Goal: Information Seeking & Learning: Check status

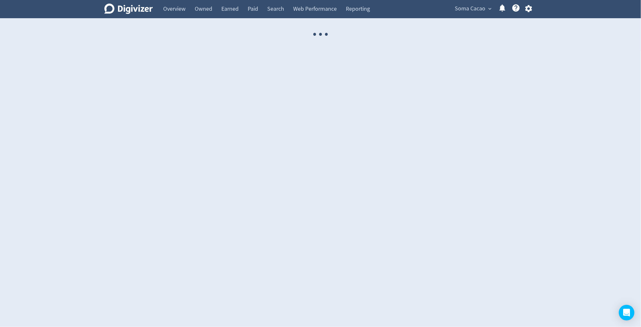
select select "USER"
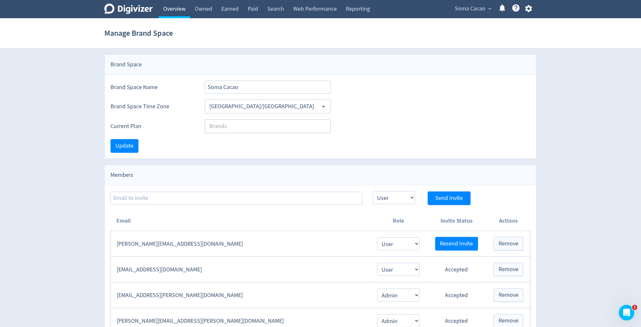
click at [179, 10] on link "Overview" at bounding box center [175, 9] width 32 height 18
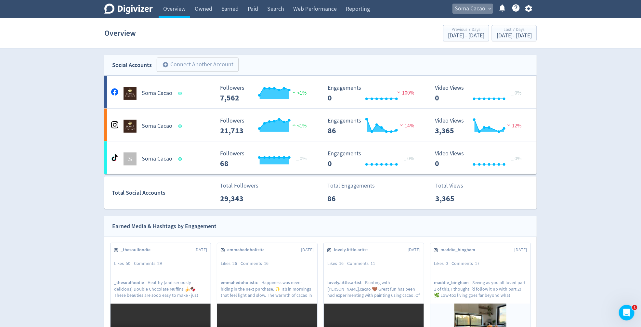
click at [473, 11] on span "Soma Cacao" at bounding box center [470, 9] width 31 height 10
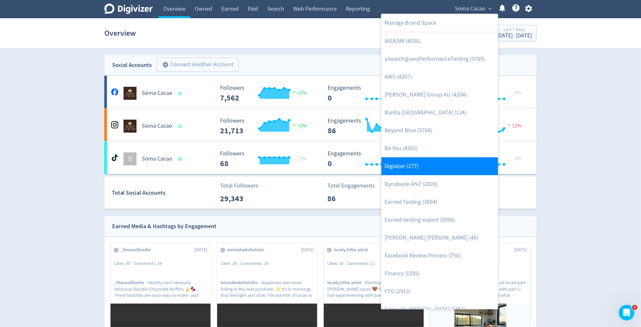
click at [440, 163] on link "Digivizer (277)" at bounding box center [439, 166] width 117 height 18
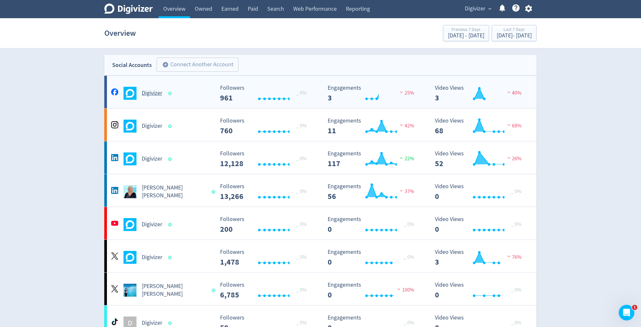
click at [161, 93] on h5 "Digivizer" at bounding box center [152, 93] width 20 height 8
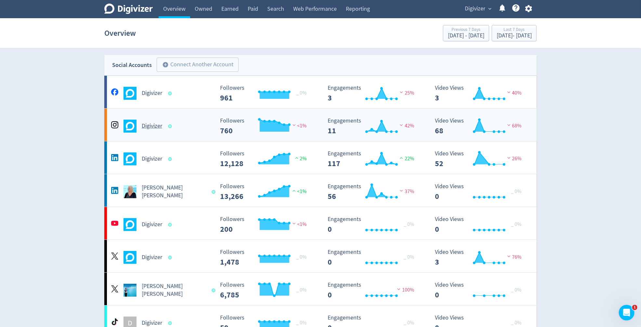
click at [149, 132] on div "Digivizer" at bounding box center [161, 126] width 105 height 13
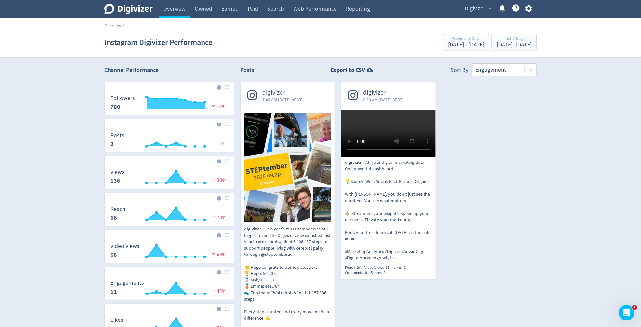
click at [138, 10] on icon "Digivizer Logo" at bounding box center [128, 9] width 48 height 10
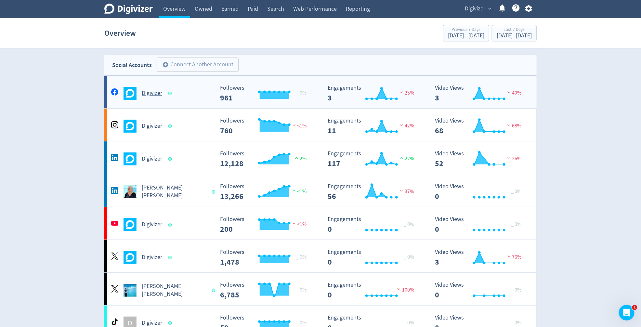
click at [147, 98] on div "Digivizer" at bounding box center [161, 93] width 105 height 13
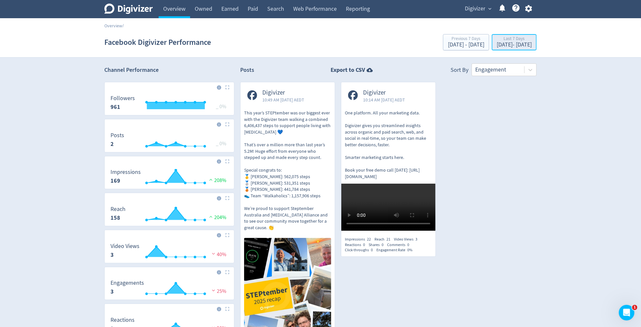
click at [521, 49] on button "Last 7 Days [DATE] - [DATE]" at bounding box center [514, 42] width 45 height 16
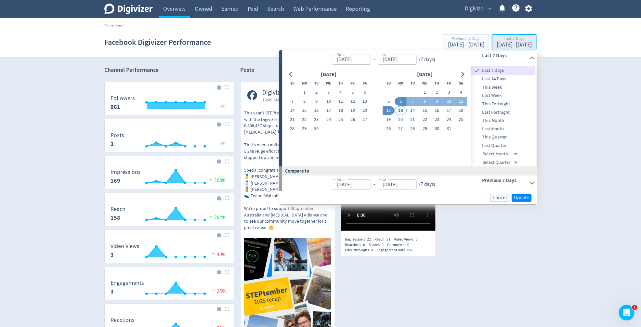
type input "[DATE]"
click at [504, 138] on span "This Quarter" at bounding box center [503, 137] width 64 height 7
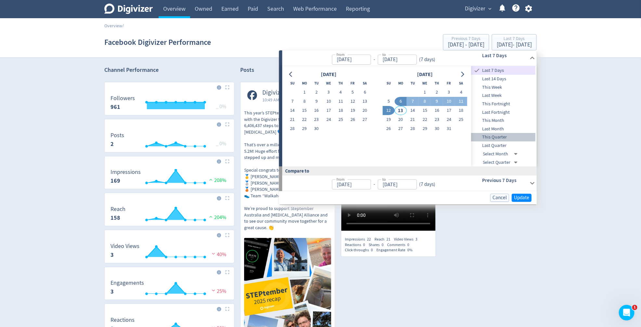
type input "[DATE]"
click at [519, 197] on span "Update" at bounding box center [521, 197] width 15 height 5
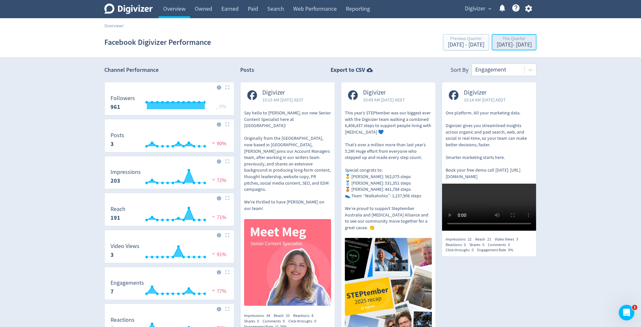
click at [513, 46] on div "[DATE] - [DATE]" at bounding box center [513, 45] width 35 height 6
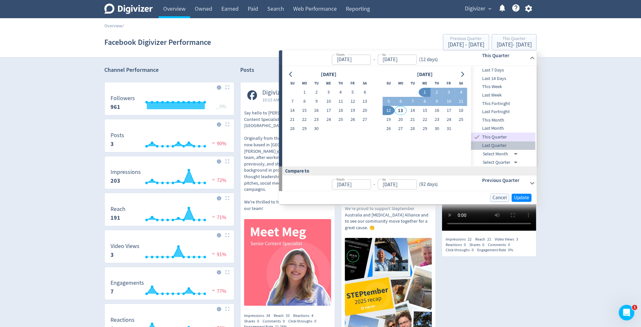
click at [509, 146] on span "Last Quarter" at bounding box center [503, 145] width 64 height 7
type input "[DATE]"
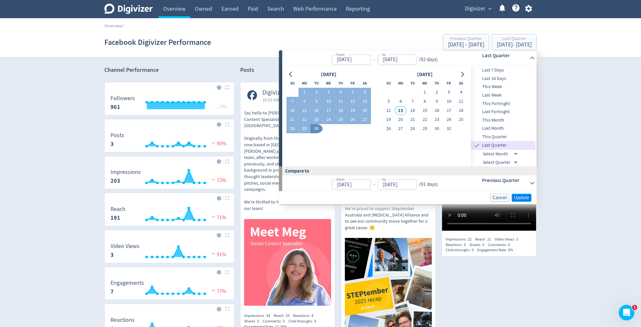
click at [516, 195] on span "Update" at bounding box center [521, 197] width 15 height 5
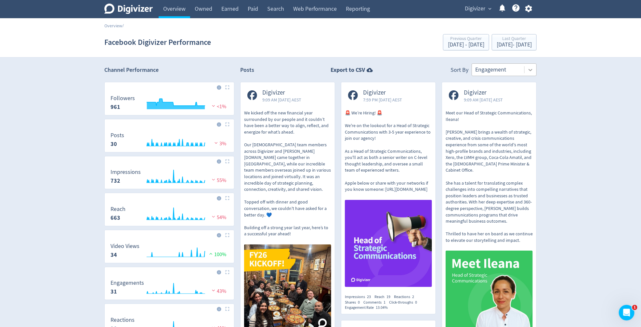
click at [531, 68] on icon at bounding box center [530, 70] width 6 height 6
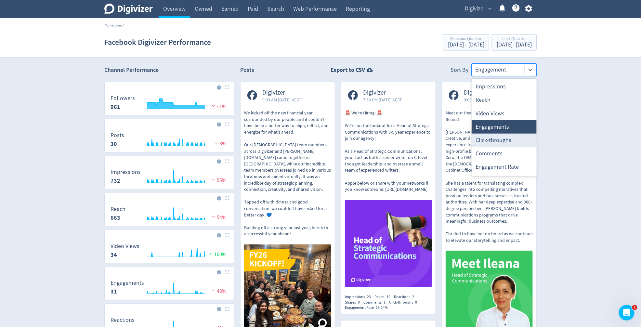
click at [524, 138] on div "Click-throughs" at bounding box center [503, 140] width 65 height 13
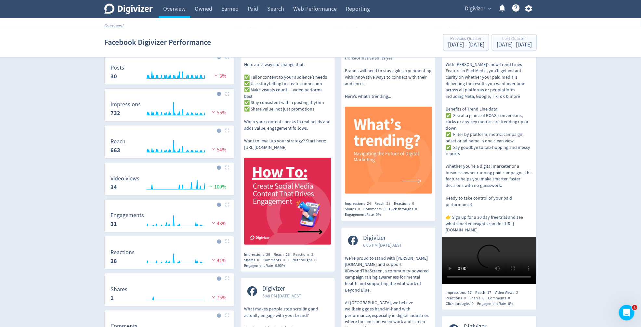
scroll to position [110, 0]
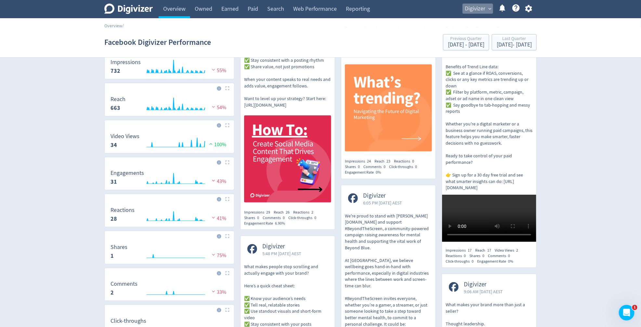
click at [482, 5] on span "Digivizer" at bounding box center [475, 9] width 20 height 10
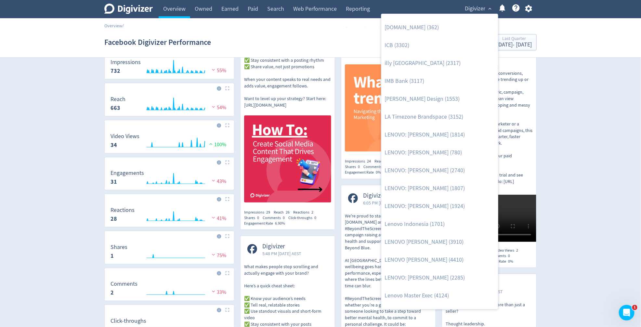
scroll to position [275, 0]
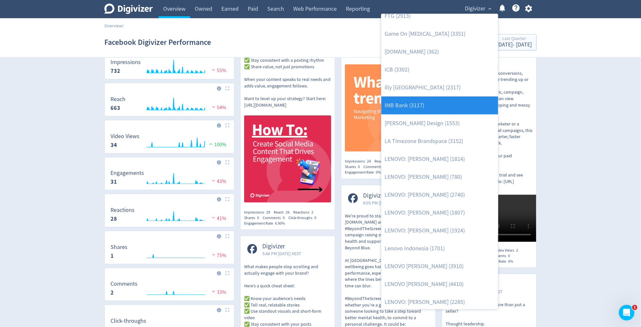
click at [453, 109] on link "IMB Bank (3117)" at bounding box center [439, 106] width 117 height 18
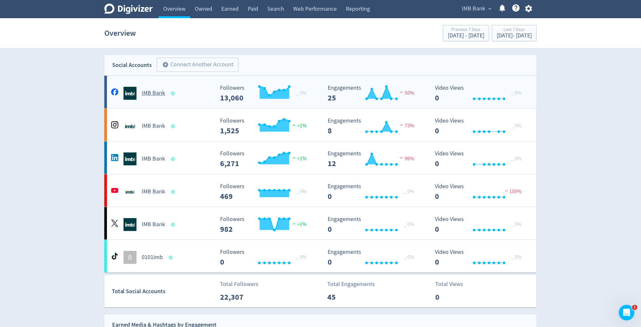
click at [163, 97] on div "IMB Bank" at bounding box center [161, 93] width 105 height 13
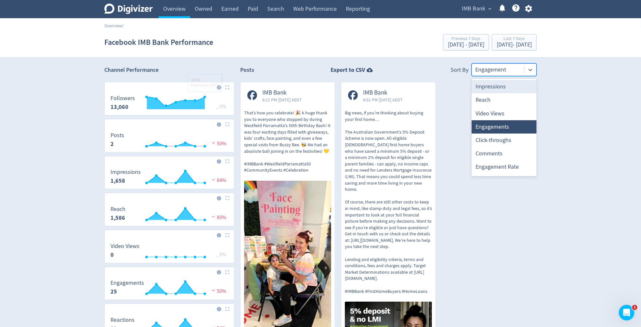
click at [510, 71] on div at bounding box center [498, 69] width 46 height 9
click at [503, 139] on div "Click-throughs" at bounding box center [503, 140] width 65 height 13
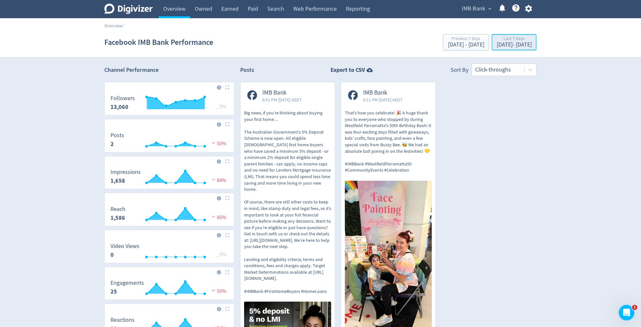
click at [496, 46] on div "[DATE] - [DATE]" at bounding box center [513, 45] width 35 height 6
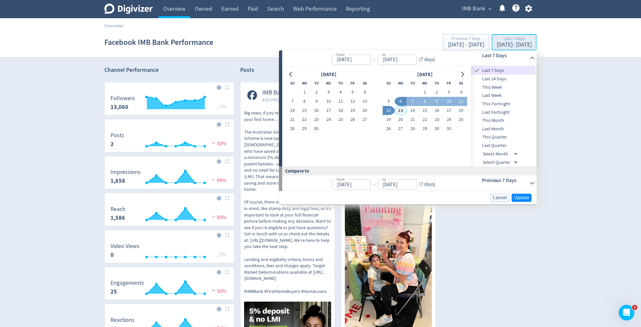
type input "[DATE]"
click at [505, 128] on span "Last Month" at bounding box center [503, 128] width 64 height 7
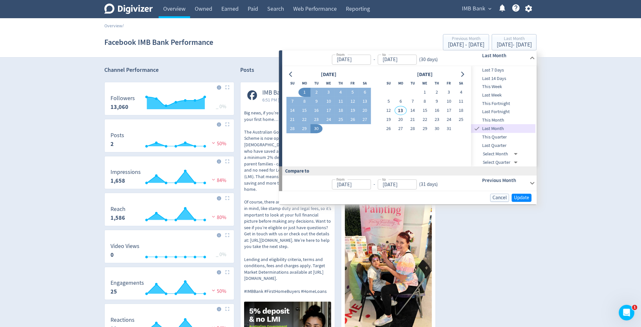
type input "[DATE]"
click at [504, 145] on span "Last Quarter" at bounding box center [503, 145] width 64 height 7
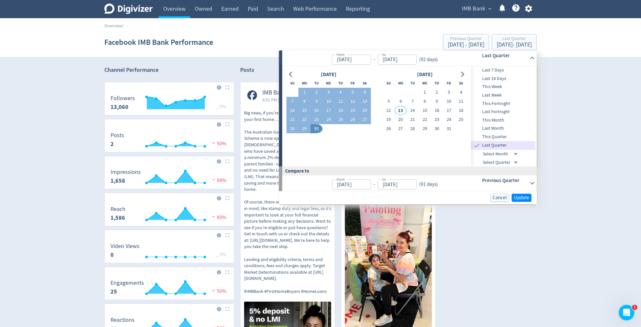
type input "[DATE]"
click at [524, 196] on span "Update" at bounding box center [521, 197] width 15 height 5
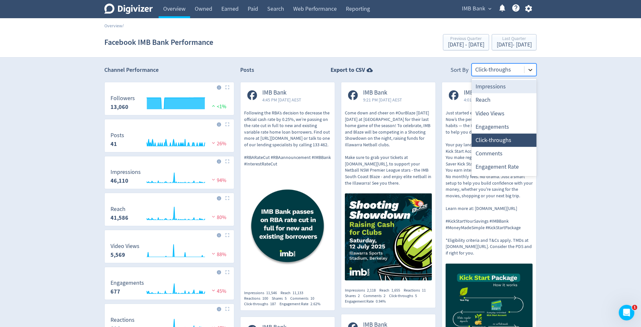
click at [531, 72] on icon at bounding box center [530, 70] width 6 height 6
click at [502, 114] on div "Video Views" at bounding box center [503, 113] width 65 height 13
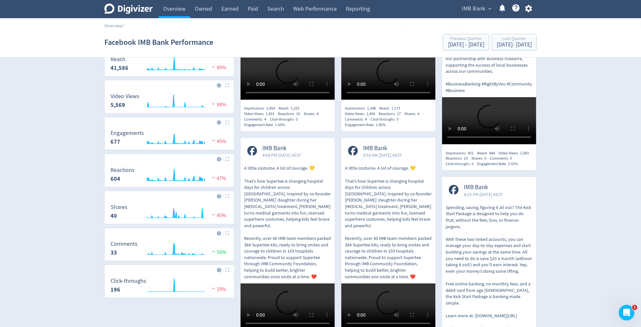
scroll to position [151, 0]
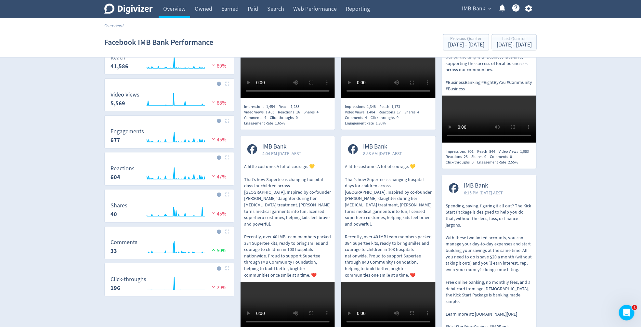
click at [271, 126] on div "Engagement Rate 1.65%" at bounding box center [266, 124] width 45 height 6
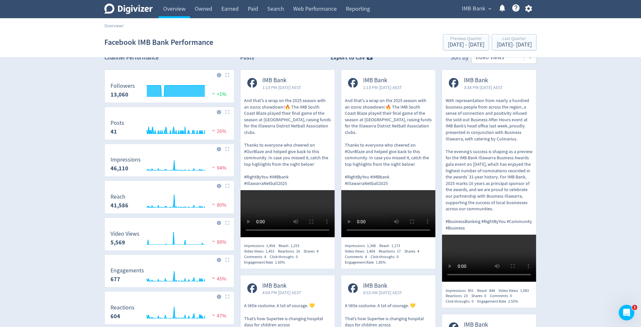
scroll to position [0, 0]
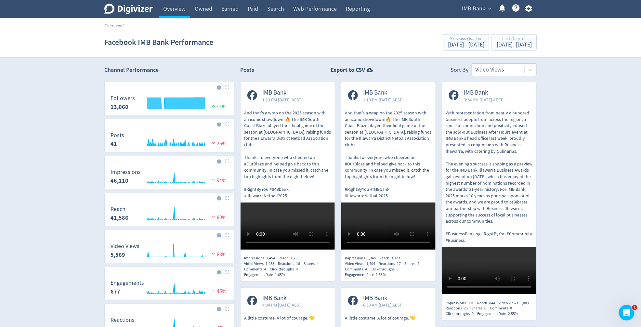
click at [274, 121] on p "And that's a wrap on the 2025 season with an iconic showdown!🔥 The IMB South Co…" at bounding box center [287, 154] width 87 height 89
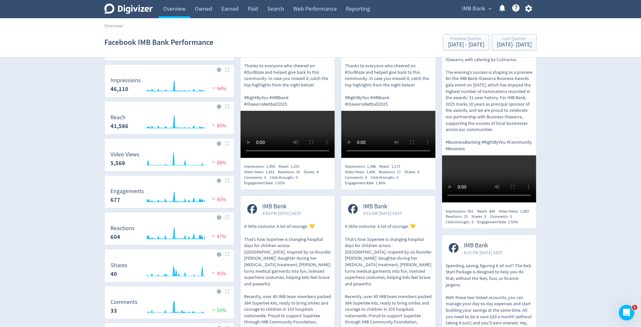
scroll to position [97, 0]
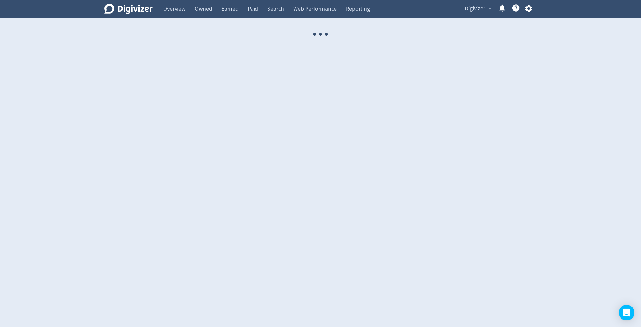
select select "USER"
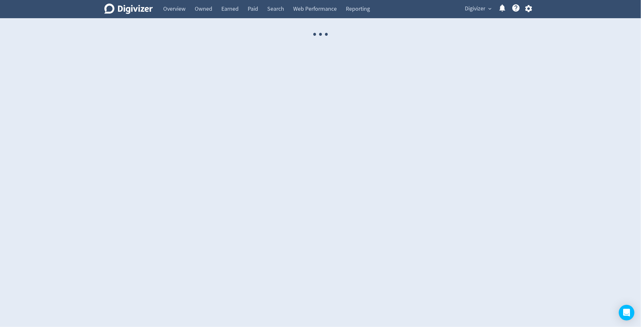
select select "USER"
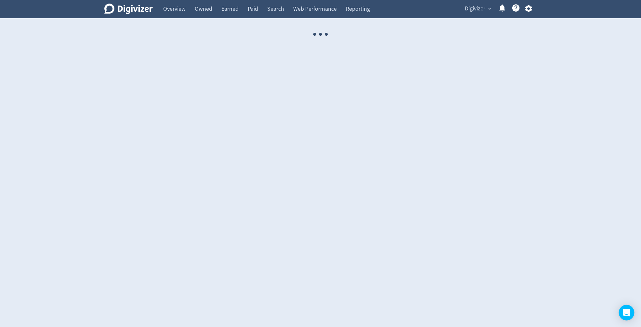
select select "USER"
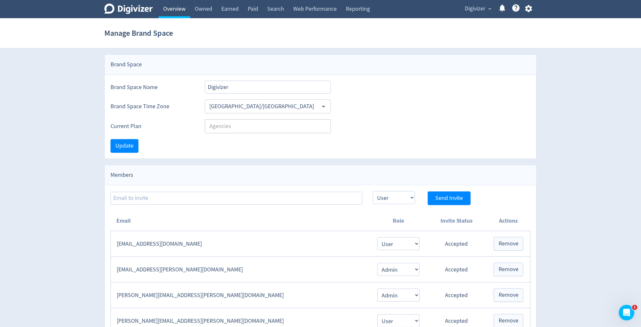
click at [181, 15] on link "Overview" at bounding box center [175, 9] width 32 height 18
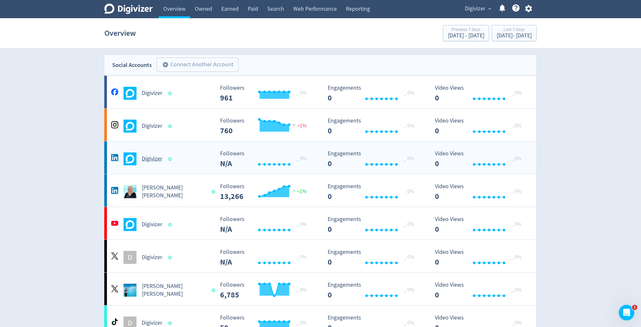
click at [159, 160] on h5 "Digivizer" at bounding box center [152, 159] width 20 height 8
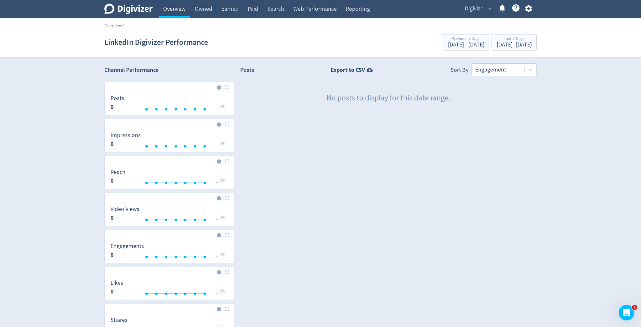
click at [167, 4] on link "Overview" at bounding box center [175, 9] width 32 height 18
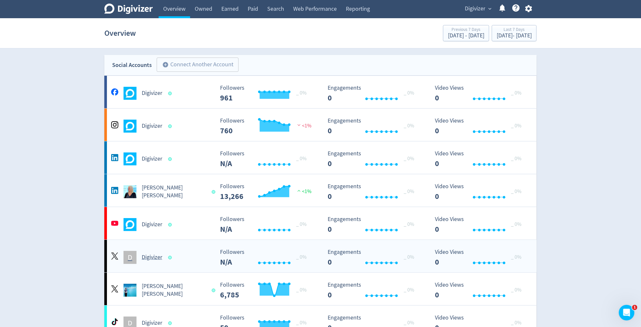
click at [160, 264] on div "D Digivizer Created with Highcharts 10.3.3 Followers N/A _ 0% Created with High…" at bounding box center [320, 256] width 432 height 32
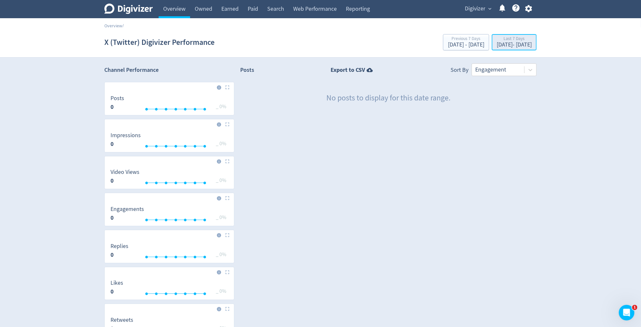
click at [496, 42] on div "[DATE] - [DATE]" at bounding box center [513, 45] width 35 height 6
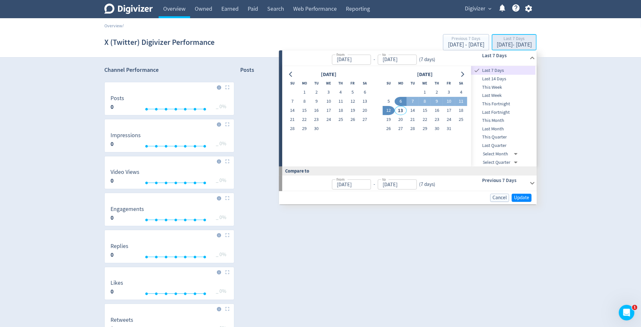
type input "[DATE]"
click at [495, 145] on span "Last Quarter" at bounding box center [503, 145] width 64 height 7
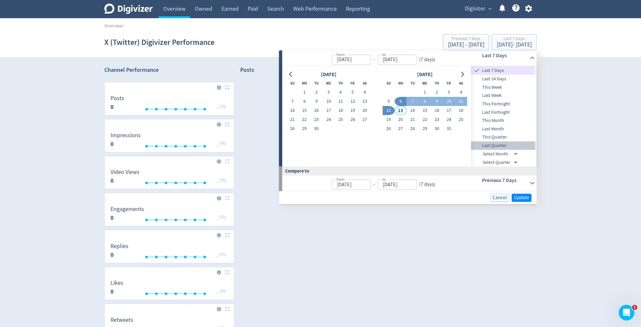
type input "[DATE]"
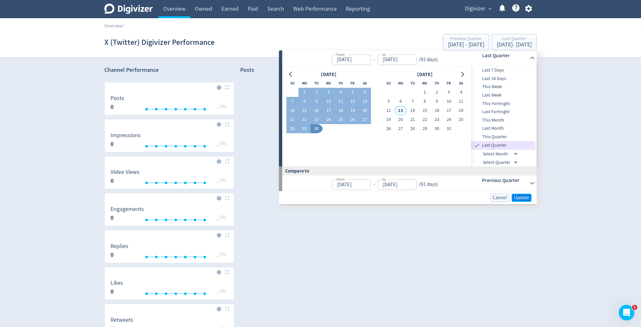
click at [520, 199] on span "Update" at bounding box center [521, 197] width 15 height 5
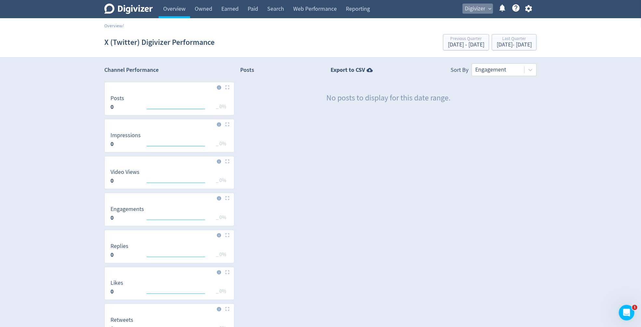
click at [477, 13] on span "Digivizer" at bounding box center [475, 9] width 20 height 10
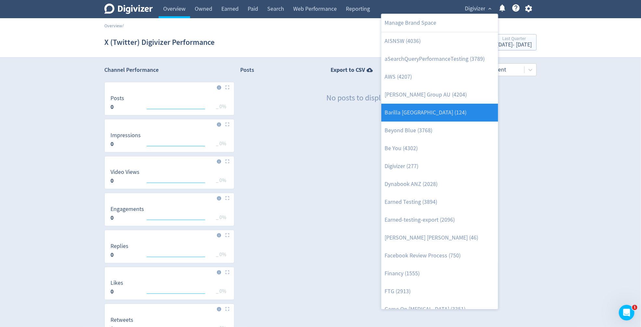
click at [441, 108] on link "Barilla [GEOGRAPHIC_DATA] (124)" at bounding box center [439, 113] width 117 height 18
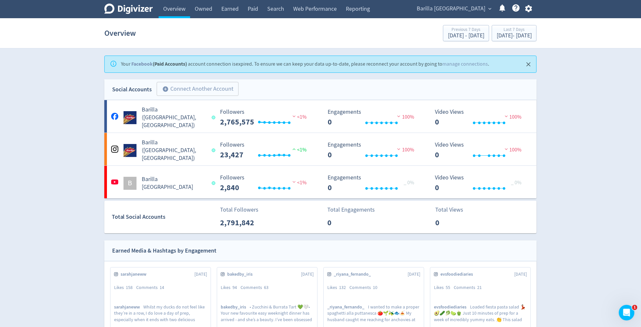
click at [470, 10] on span "Barilla Australia" at bounding box center [451, 9] width 69 height 10
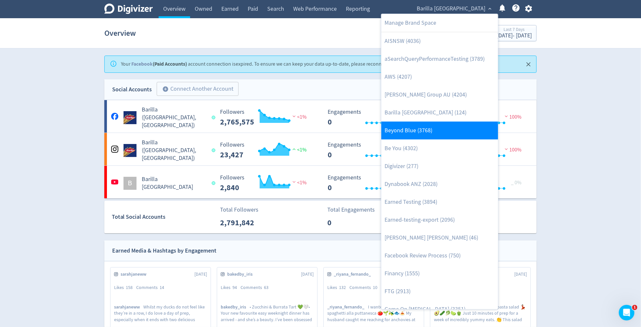
click at [415, 128] on link "Beyond Blue (3768)" at bounding box center [439, 131] width 117 height 18
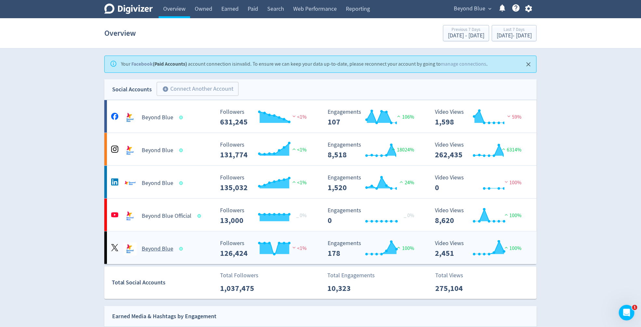
click at [158, 250] on h5 "Beyond Blue" at bounding box center [158, 249] width 32 height 8
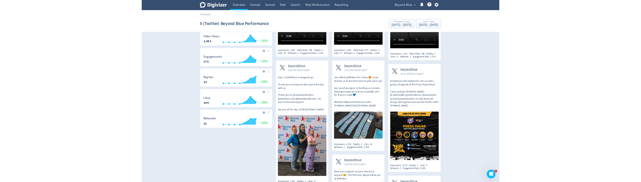
scroll to position [117, 0]
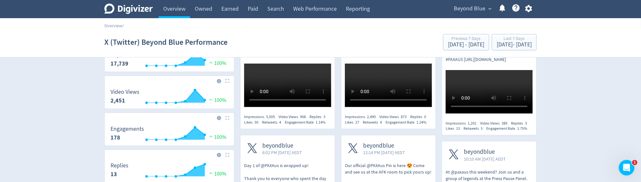
click at [465, 7] on span "Beyond Blue" at bounding box center [470, 9] width 32 height 10
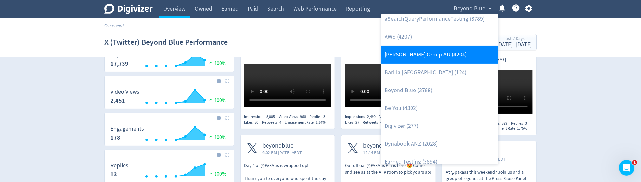
scroll to position [42, 0]
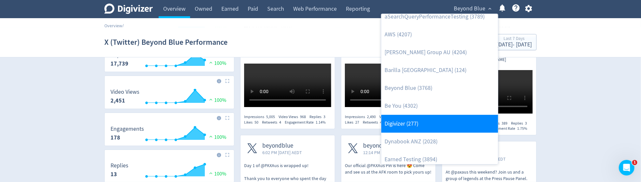
click at [446, 119] on link "Digivizer (277)" at bounding box center [439, 124] width 117 height 18
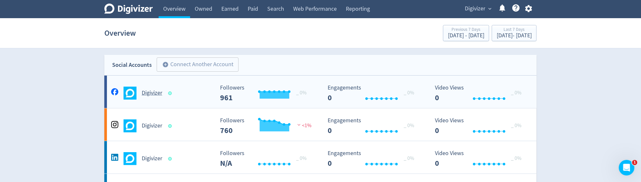
click at [149, 99] on div "Digivizer" at bounding box center [161, 93] width 105 height 13
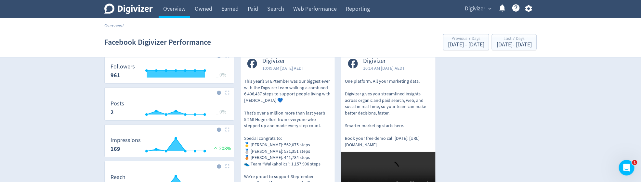
scroll to position [25, 0]
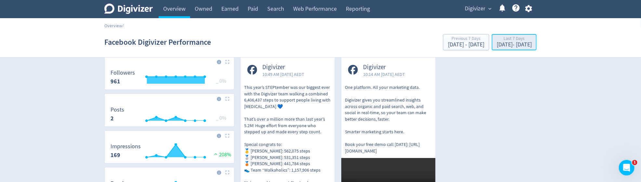
click at [506, 43] on div "[DATE] - [DATE]" at bounding box center [513, 45] width 35 height 6
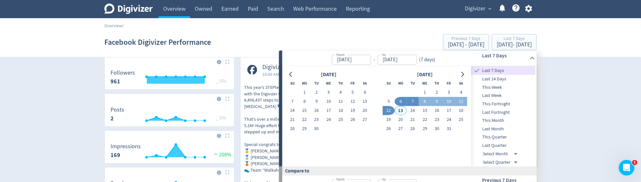
click at [413, 102] on button "7" at bounding box center [412, 101] width 12 height 9
type input "Oct 07, 2025"
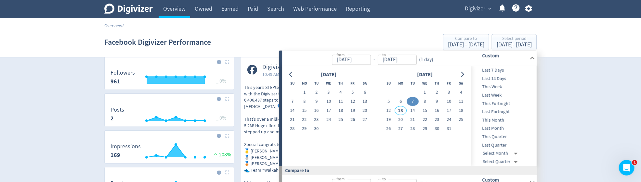
click at [413, 102] on button "7" at bounding box center [412, 101] width 12 height 9
type input "[DATE]"
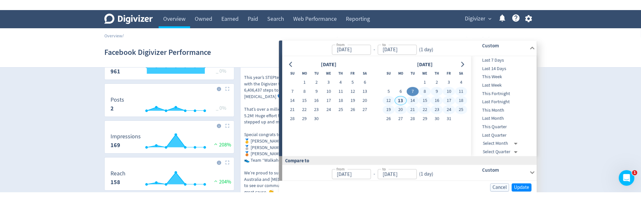
scroll to position [49, 0]
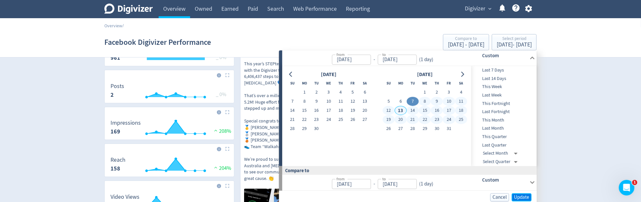
click at [524, 195] on span "Update" at bounding box center [521, 197] width 15 height 5
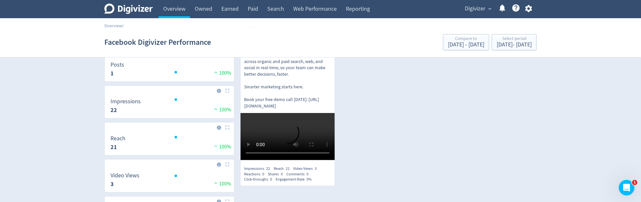
scroll to position [64, 0]
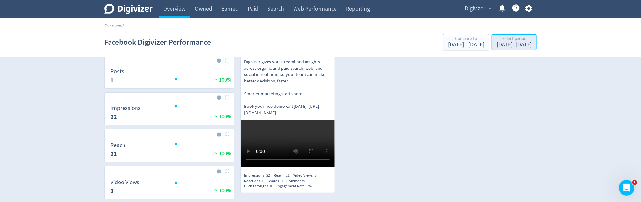
click at [505, 43] on div "Oct 7, 2025 - Oct 7, 2025" at bounding box center [513, 45] width 35 height 6
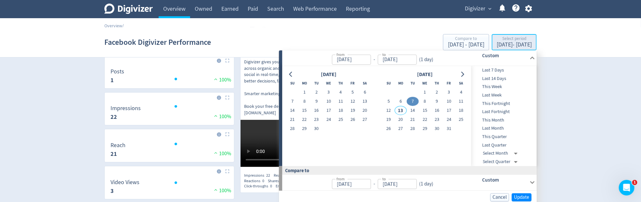
type input "Oct 07, 2025"
type input "[DATE]"
click at [423, 101] on button "8" at bounding box center [425, 101] width 12 height 9
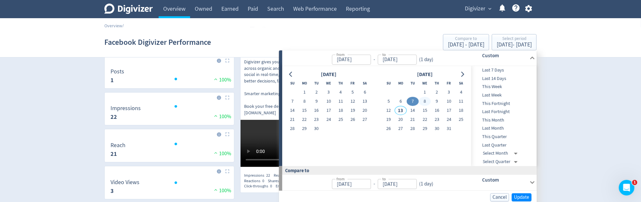
type input "Oct 08, 2025"
click at [423, 101] on button "8" at bounding box center [425, 101] width 12 height 9
type input "Oct 07, 2025"
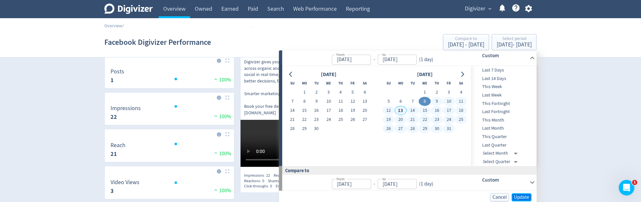
click at [524, 196] on span "Update" at bounding box center [521, 197] width 15 height 5
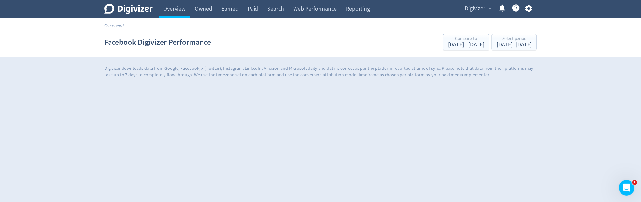
scroll to position [0, 0]
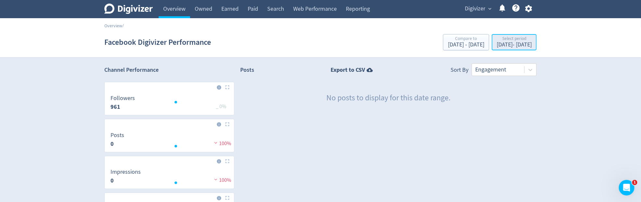
click at [496, 43] on div "Oct 8, 2025 - Oct 8, 2025" at bounding box center [513, 45] width 35 height 6
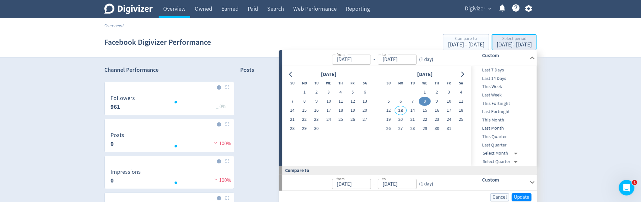
type input "Oct 08, 2025"
type input "Oct 07, 2025"
click at [404, 101] on button "6" at bounding box center [400, 101] width 12 height 9
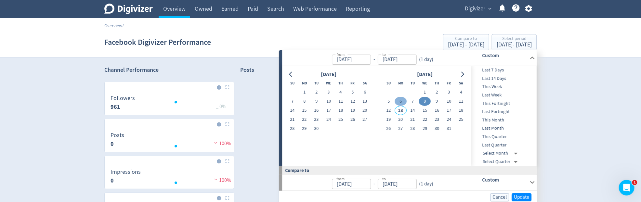
type input "[DATE]"
click at [425, 92] on button "1" at bounding box center [425, 92] width 12 height 9
type input "[DATE]"
click at [425, 101] on button "8" at bounding box center [425, 101] width 12 height 9
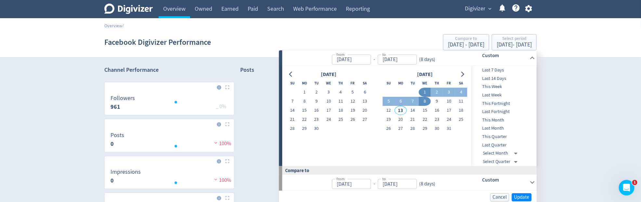
type input "Oct 08, 2025"
type input "Sep 23, 2025"
type input "[DATE]"
click at [524, 195] on span "Update" at bounding box center [521, 197] width 15 height 5
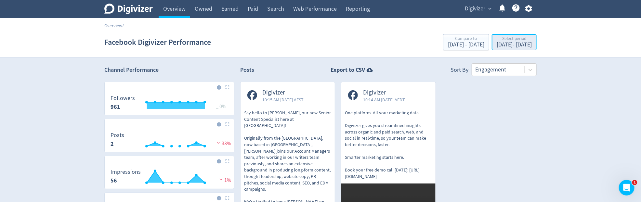
click at [497, 46] on div "Oct 1, 2025 - Oct 8, 2025" at bounding box center [513, 45] width 35 height 6
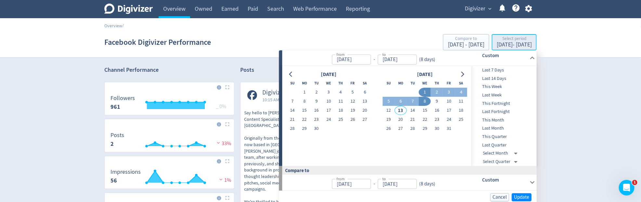
type input "[DATE]"
type input "Oct 08, 2025"
type input "Sep 23, 2025"
type input "[DATE]"
click at [435, 92] on button "2" at bounding box center [437, 92] width 12 height 9
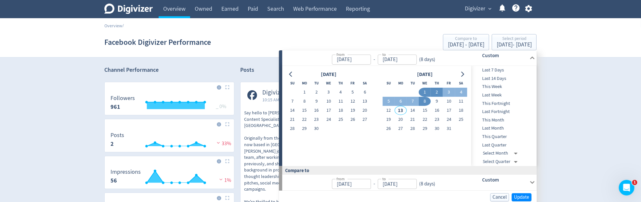
type input "Oct 02, 2025"
click at [435, 92] on button "2" at bounding box center [437, 92] width 12 height 9
type input "[DATE]"
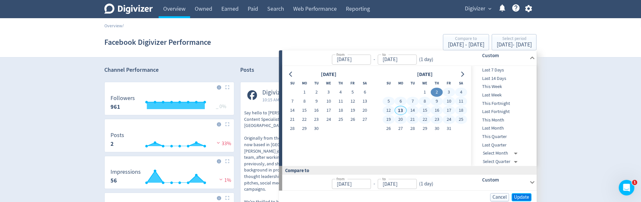
click at [518, 195] on span "Update" at bounding box center [521, 197] width 15 height 5
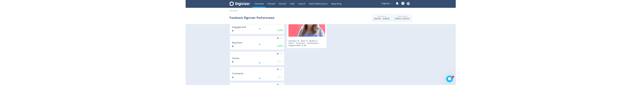
scroll to position [216, 0]
